Goal: Task Accomplishment & Management: Use online tool/utility

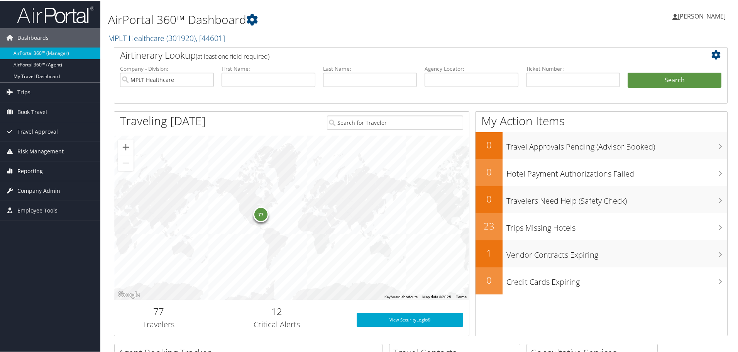
click at [27, 170] on span "Reporting" at bounding box center [29, 170] width 25 height 19
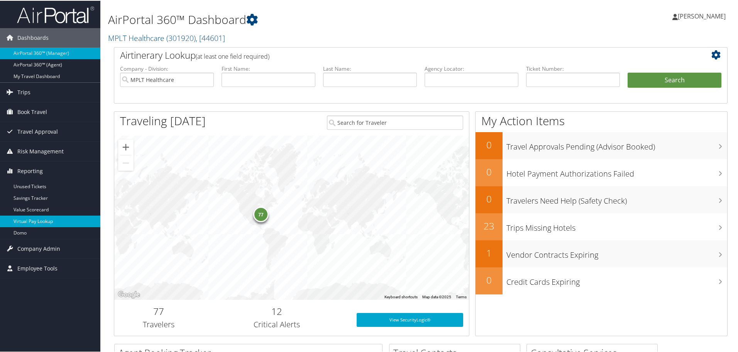
click at [30, 223] on link "Virtual Pay Lookup" at bounding box center [50, 221] width 100 height 12
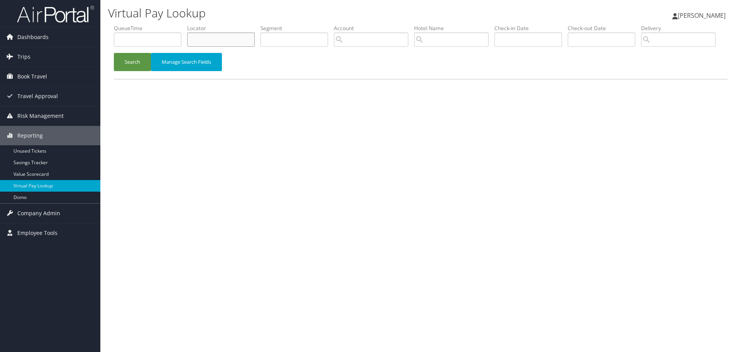
click at [231, 36] on input "text" at bounding box center [221, 39] width 68 height 14
paste input "YCTHWA"
type input "YCTHWA"
click at [135, 71] on button "Search" at bounding box center [132, 62] width 37 height 18
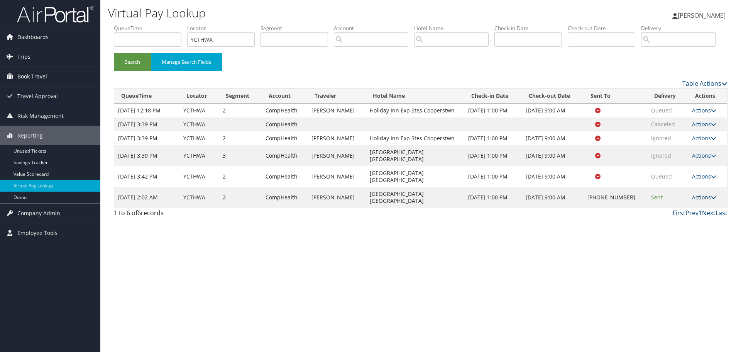
click at [707, 201] on link "Actions" at bounding box center [704, 196] width 24 height 7
click at [682, 242] on link "Logs" at bounding box center [680, 235] width 66 height 13
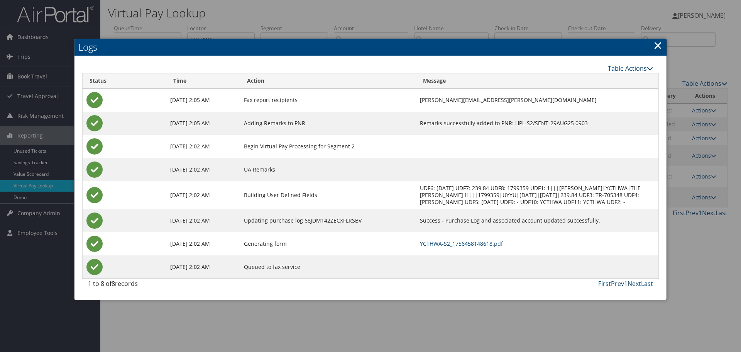
click at [335, 12] on div at bounding box center [370, 176] width 741 height 352
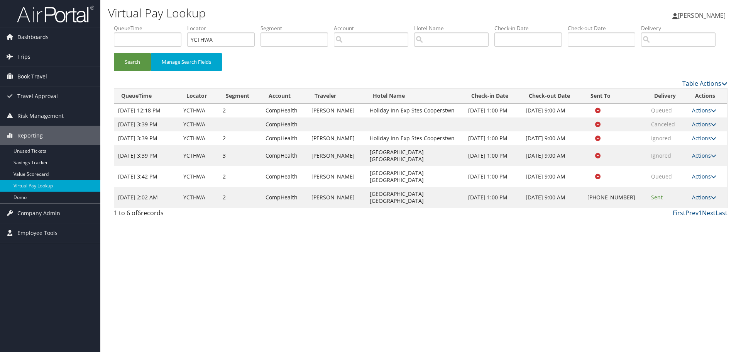
click at [36, 13] on img at bounding box center [55, 14] width 77 height 18
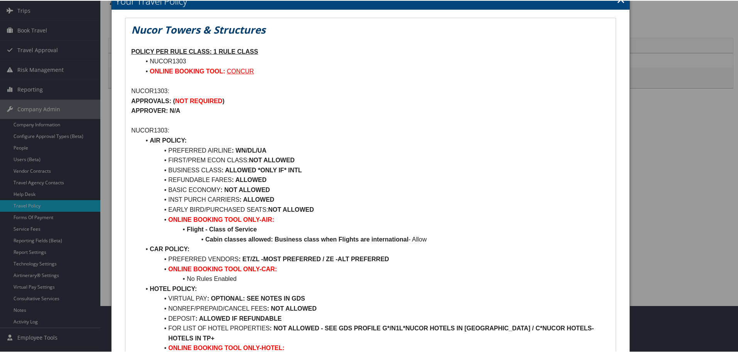
scroll to position [168, 0]
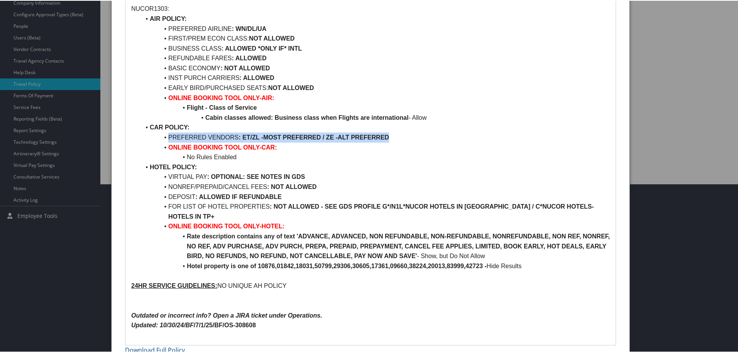
drag, startPoint x: 169, startPoint y: 135, endPoint x: 400, endPoint y: 138, distance: 230.9
click at [400, 138] on li "PREFERRED VENDORS : ET/ZL -MOST PREFERRED / ZE -ALT PREFERRED" at bounding box center [375, 137] width 469 height 10
click at [206, 138] on li "PREFERRED VENDORS : ET/ZL -MOST PREFERRED / ZE -ALT PREFERRED" at bounding box center [375, 137] width 469 height 10
drag, startPoint x: 172, startPoint y: 134, endPoint x: 391, endPoint y: 135, distance: 218.5
click at [391, 135] on li "PREFERRED VENDORS : ET/ZL -MOST PREFERRED / ZE -ALT PREFERRED" at bounding box center [375, 137] width 469 height 10
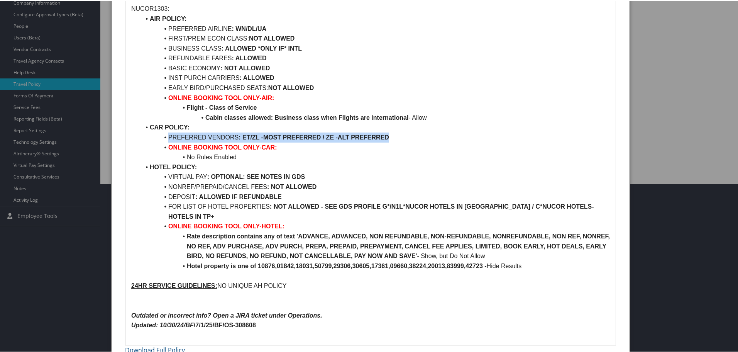
click at [209, 134] on li "PREFERRED VENDORS : ET/ZL -MOST PREFERRED / ZE -ALT PREFERRED" at bounding box center [375, 137] width 469 height 10
